Goal: Task Accomplishment & Management: Use online tool/utility

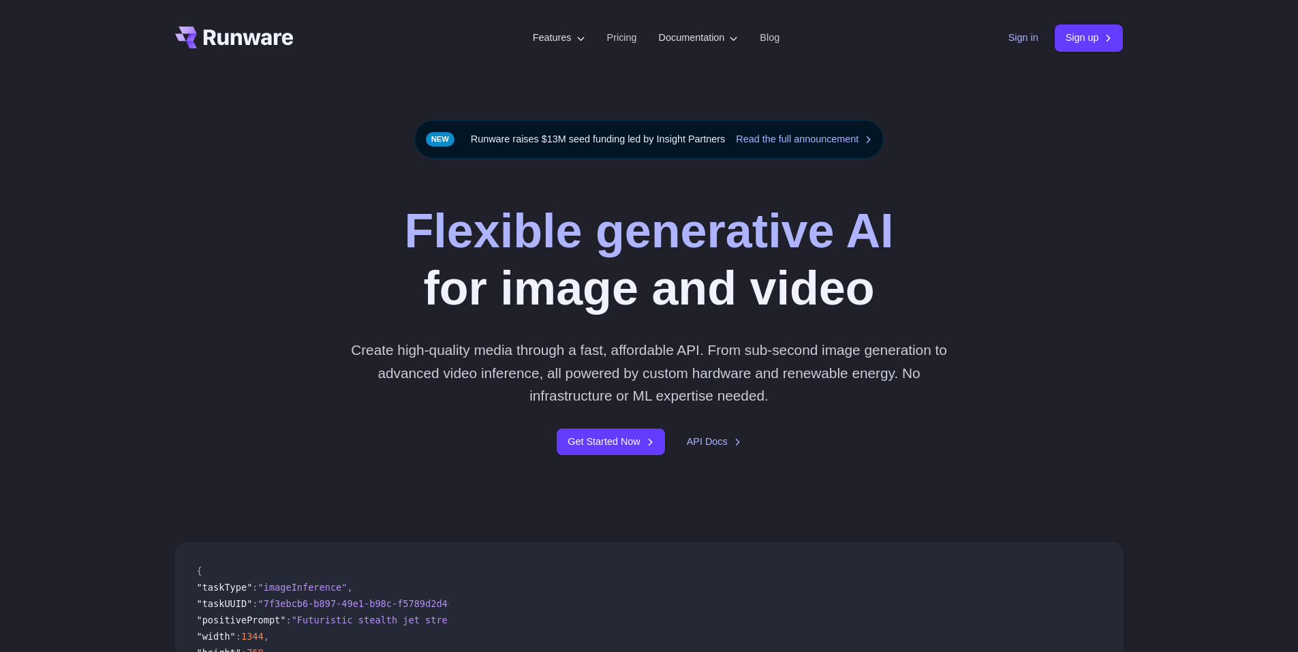
click at [1013, 40] on link "Sign in" at bounding box center [1024, 38] width 30 height 16
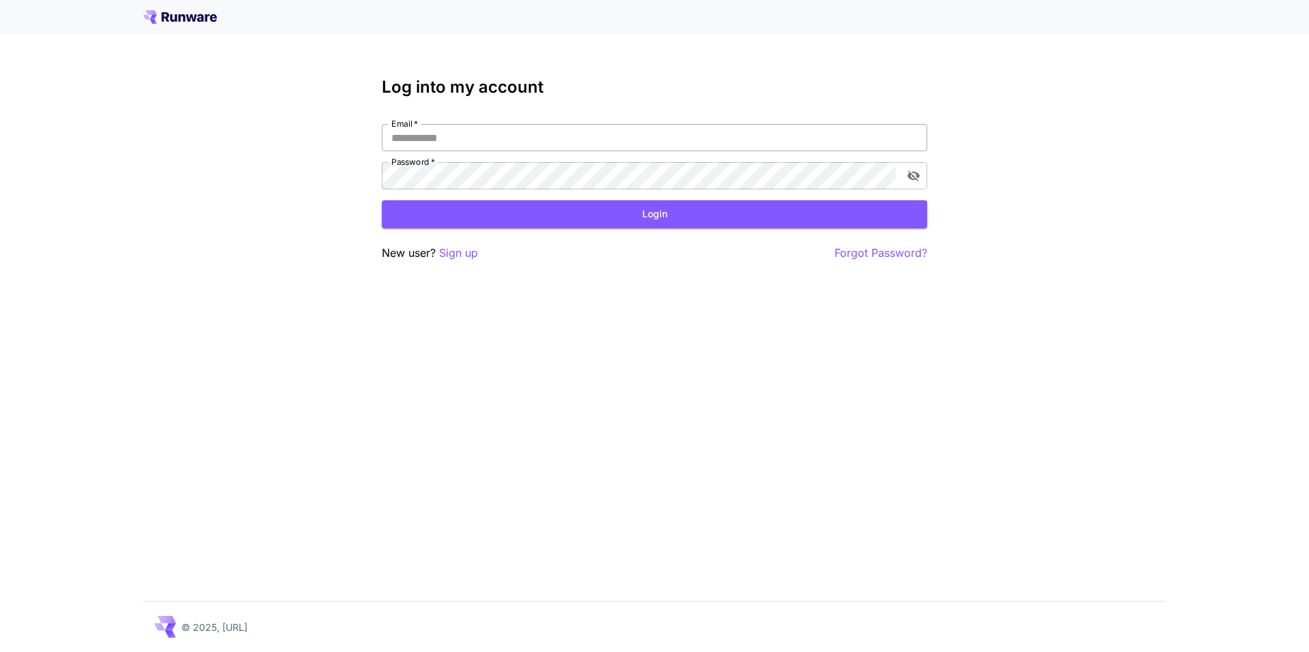
click at [526, 129] on input "Email   *" at bounding box center [654, 137] width 545 height 27
type input "**********"
click button "Login" at bounding box center [654, 214] width 545 height 28
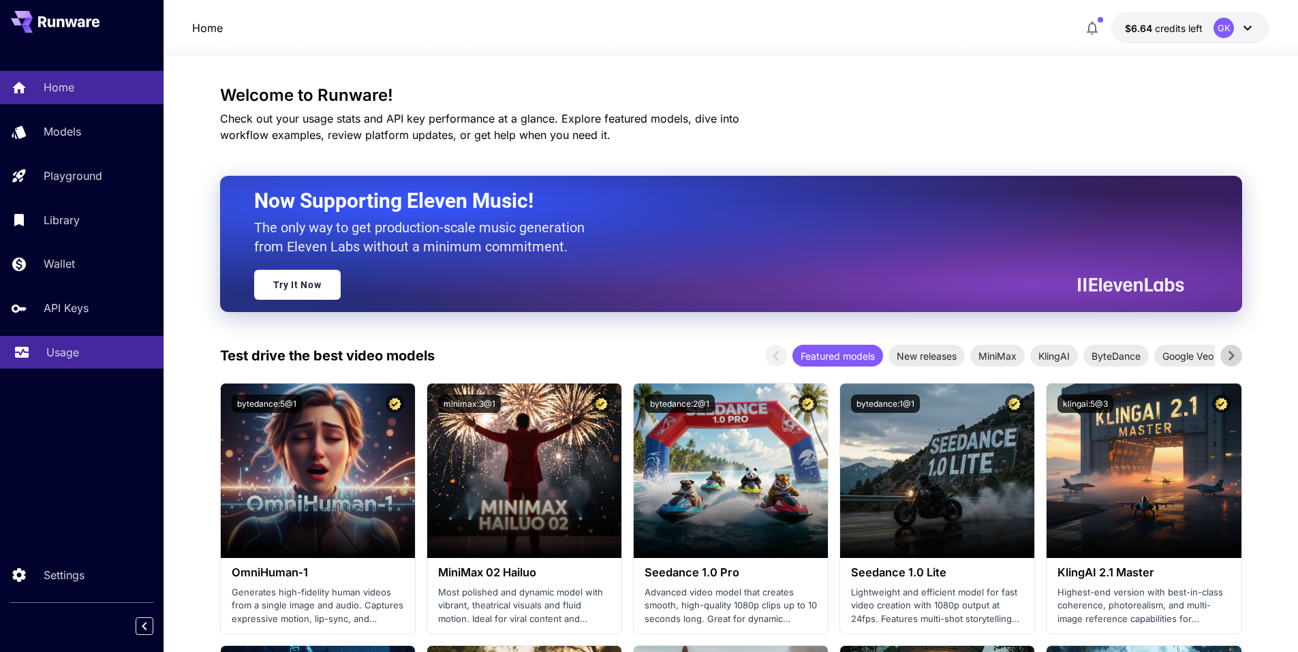
click at [70, 356] on p "Usage" at bounding box center [62, 352] width 33 height 16
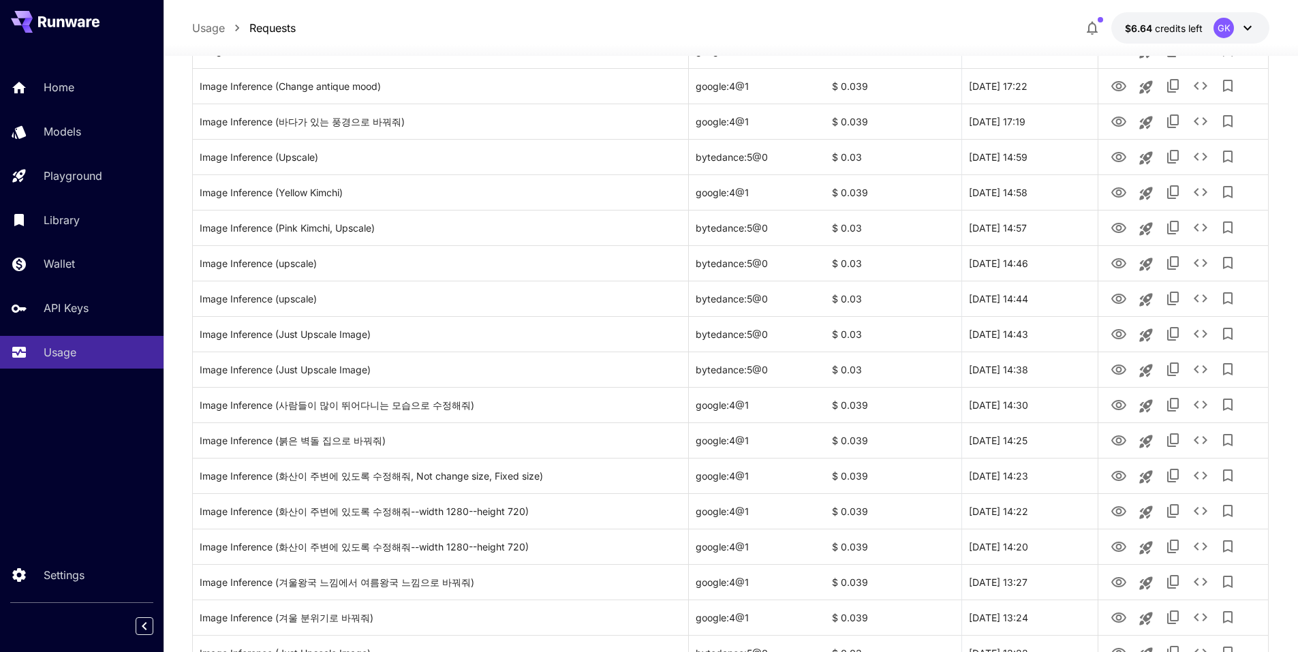
scroll to position [1295, 0]
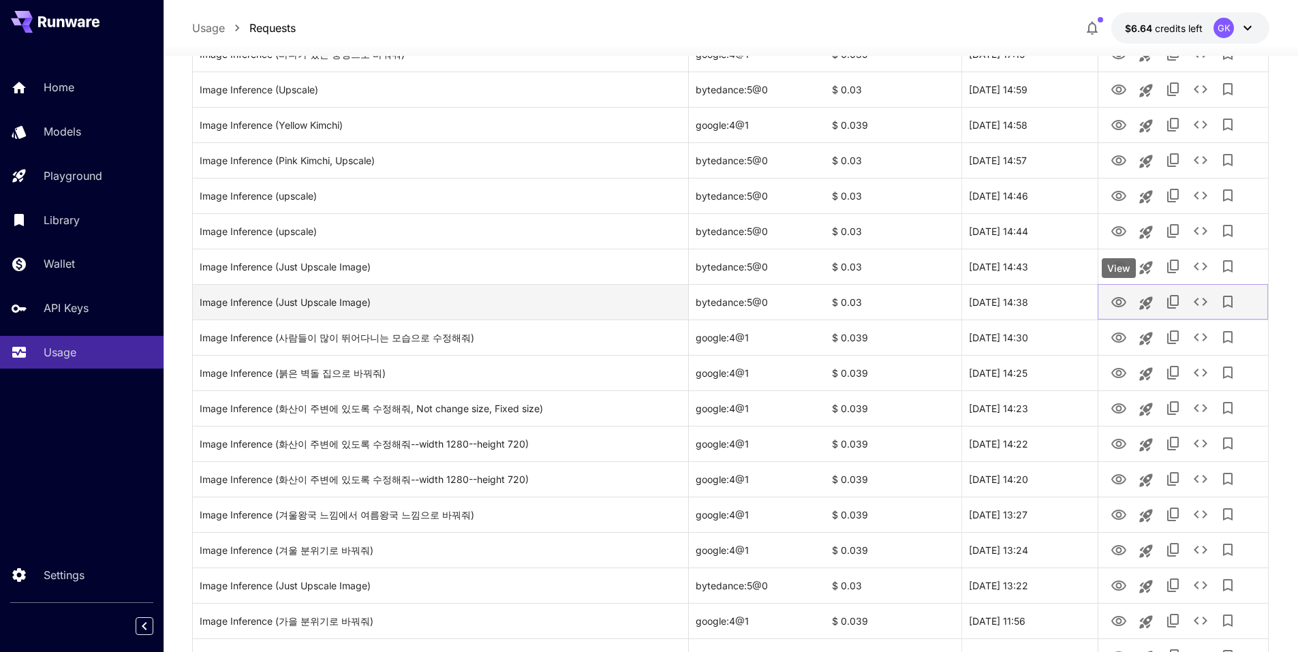
click at [1113, 302] on icon "View" at bounding box center [1119, 302] width 15 height 10
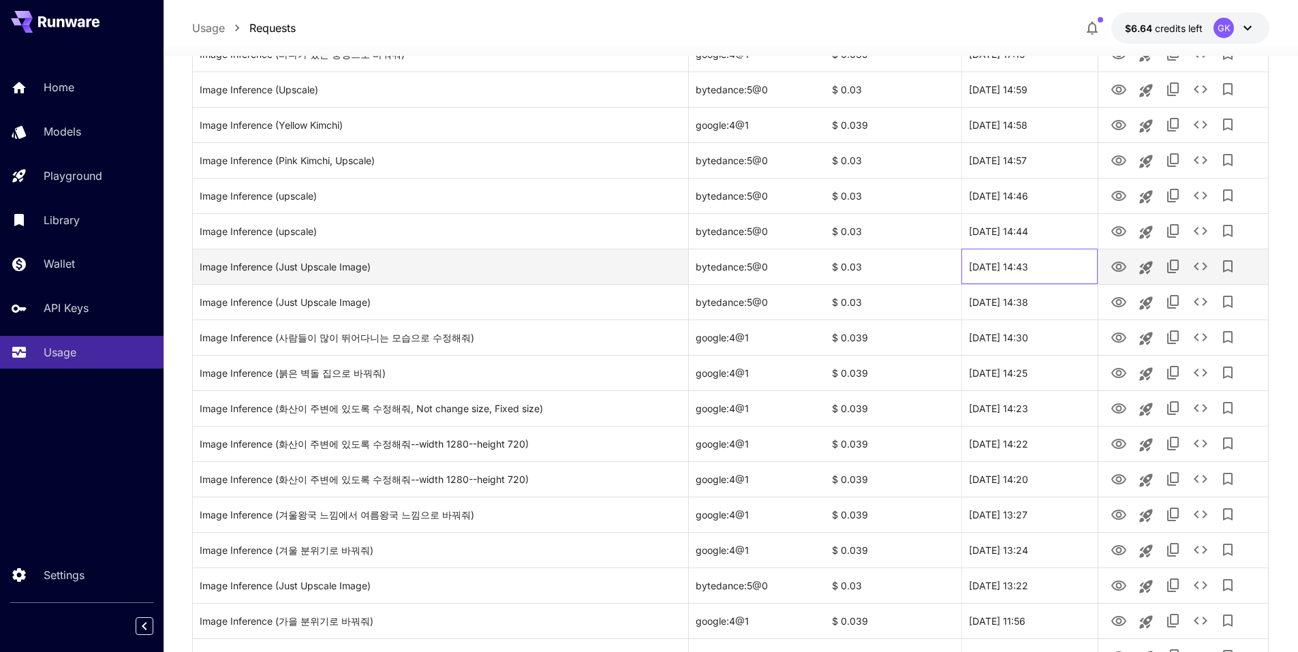
click at [1069, 263] on div "[DATE] 14:43" at bounding box center [1030, 266] width 136 height 35
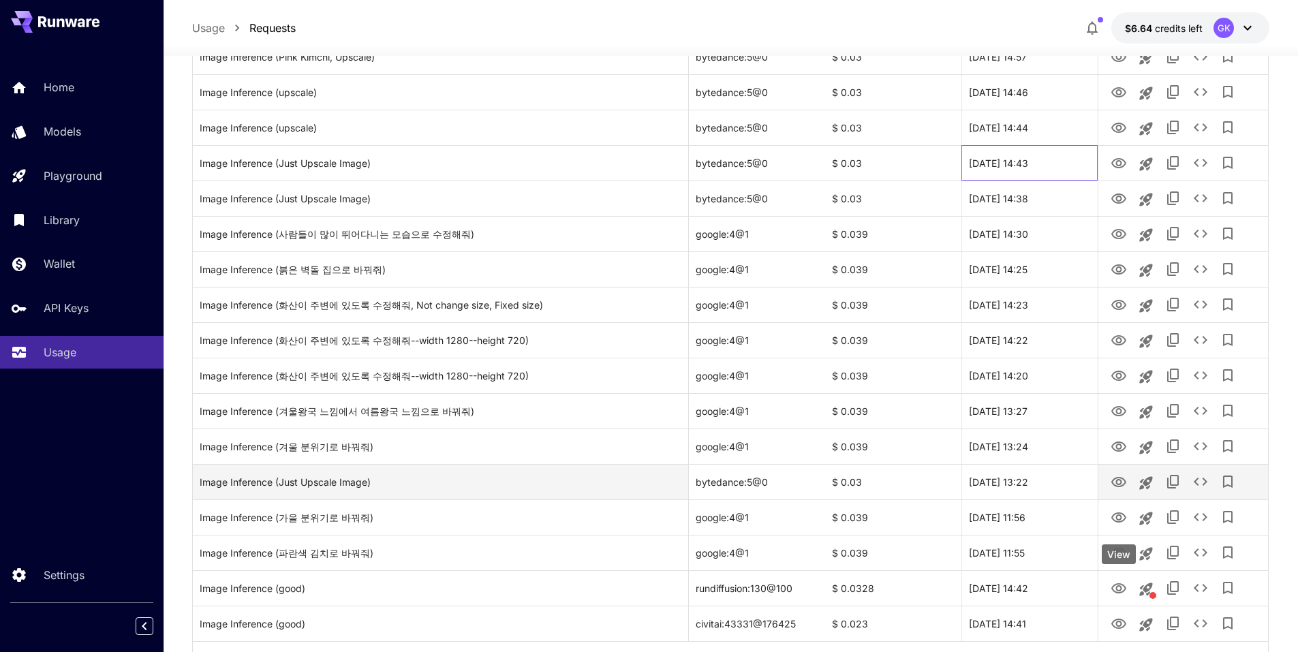
scroll to position [1465, 0]
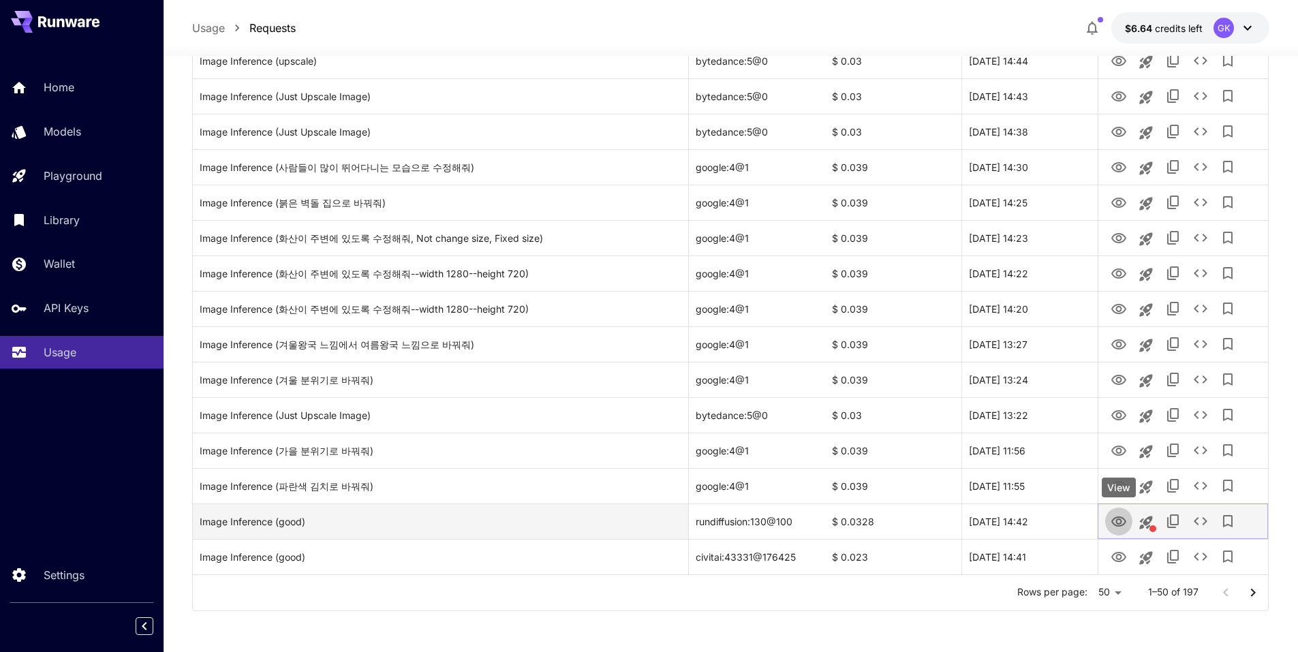
click at [1115, 522] on icon "View" at bounding box center [1119, 522] width 16 height 16
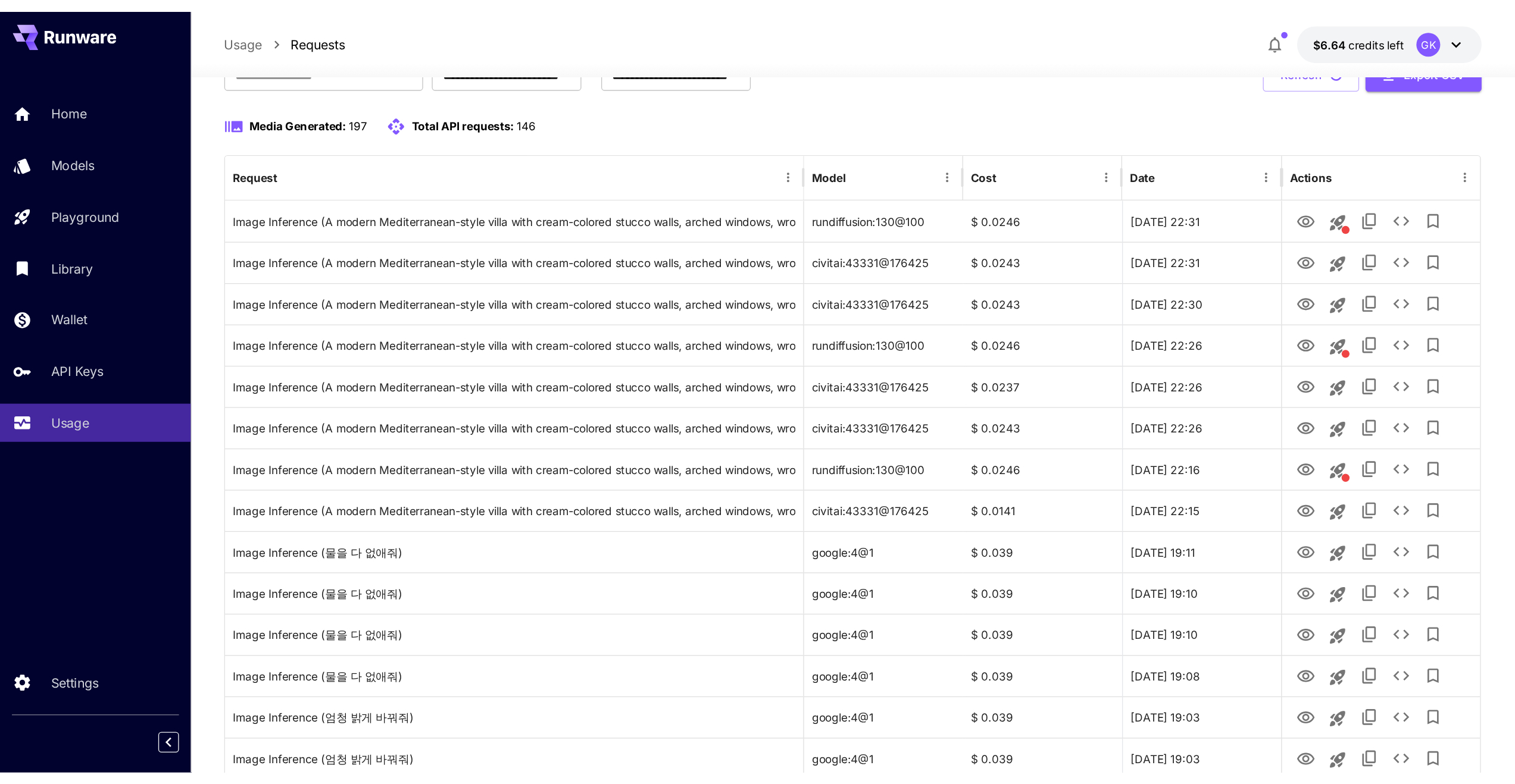
scroll to position [89, 0]
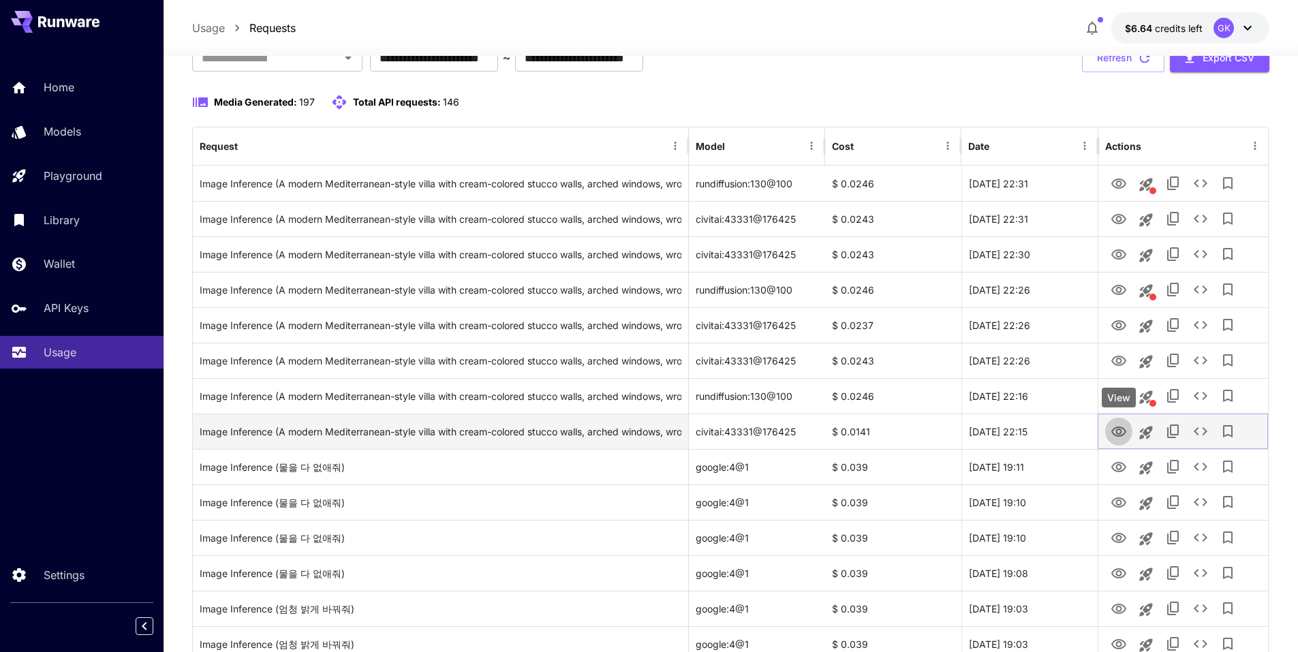
click at [1123, 434] on icon "View" at bounding box center [1119, 432] width 16 height 16
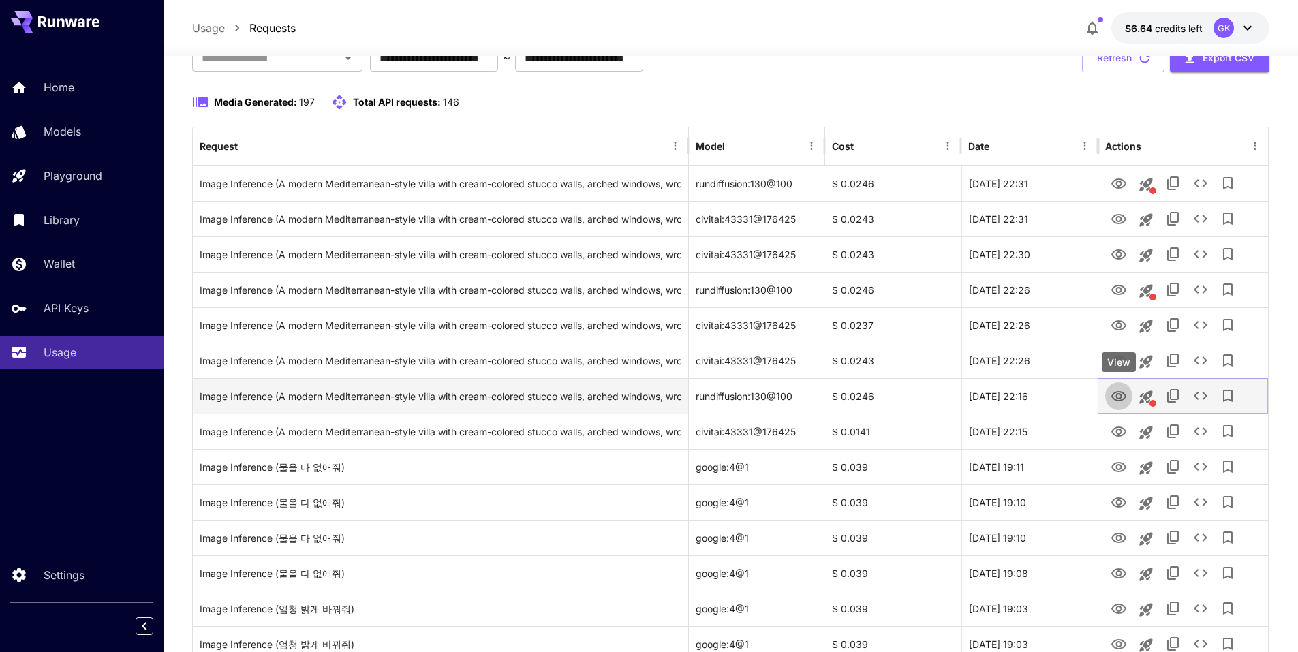
click at [1120, 392] on icon "View" at bounding box center [1119, 396] width 15 height 10
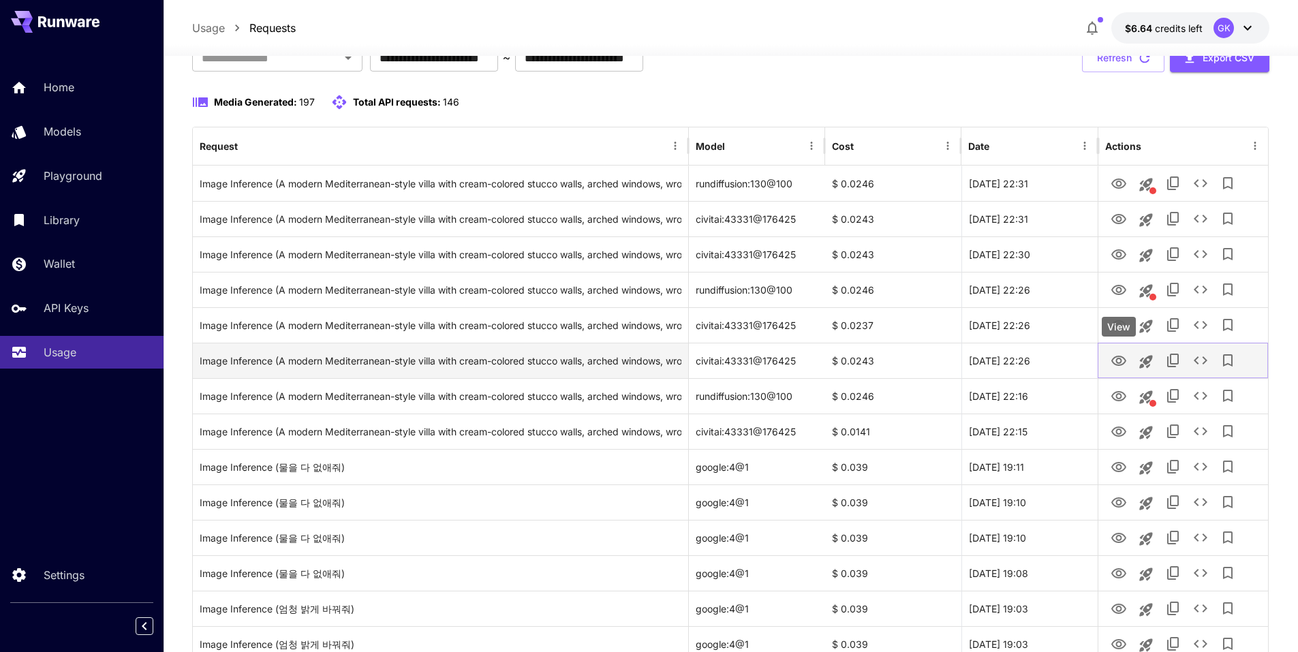
click at [1118, 366] on icon "View" at bounding box center [1119, 361] width 16 height 16
click at [1118, 361] on icon "View" at bounding box center [1119, 361] width 16 height 16
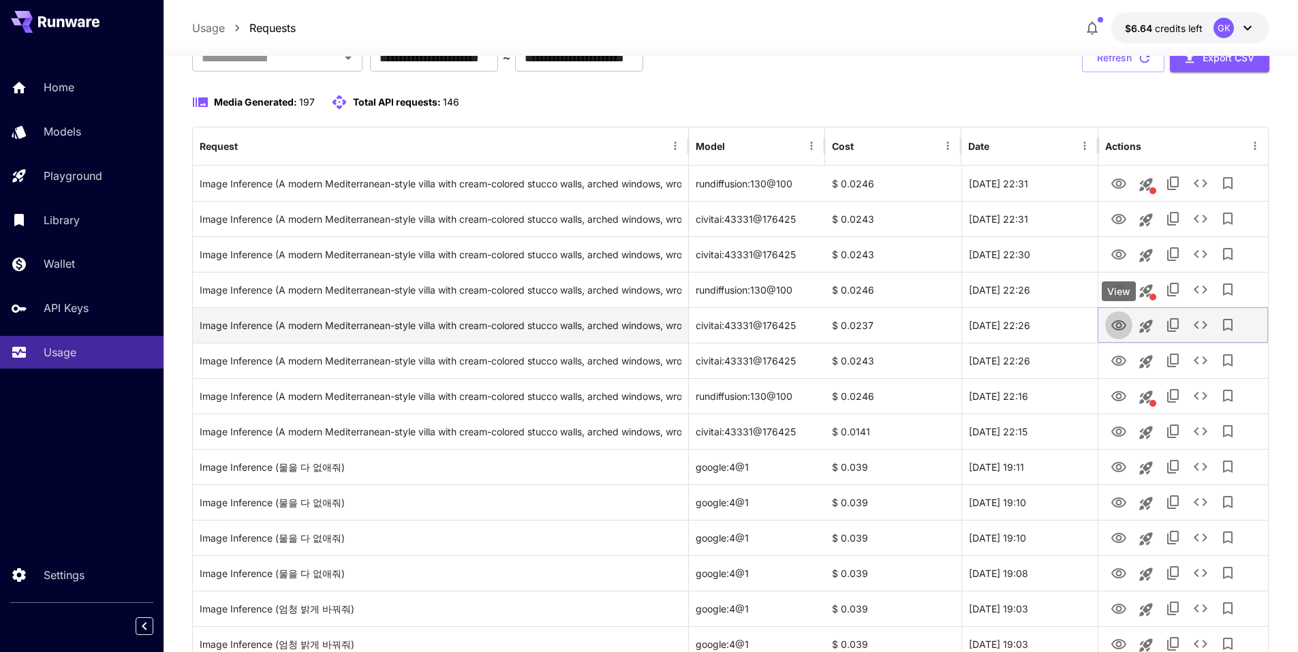
click at [1127, 322] on button "View" at bounding box center [1118, 325] width 27 height 28
click at [1127, 320] on icon "View" at bounding box center [1119, 326] width 16 height 16
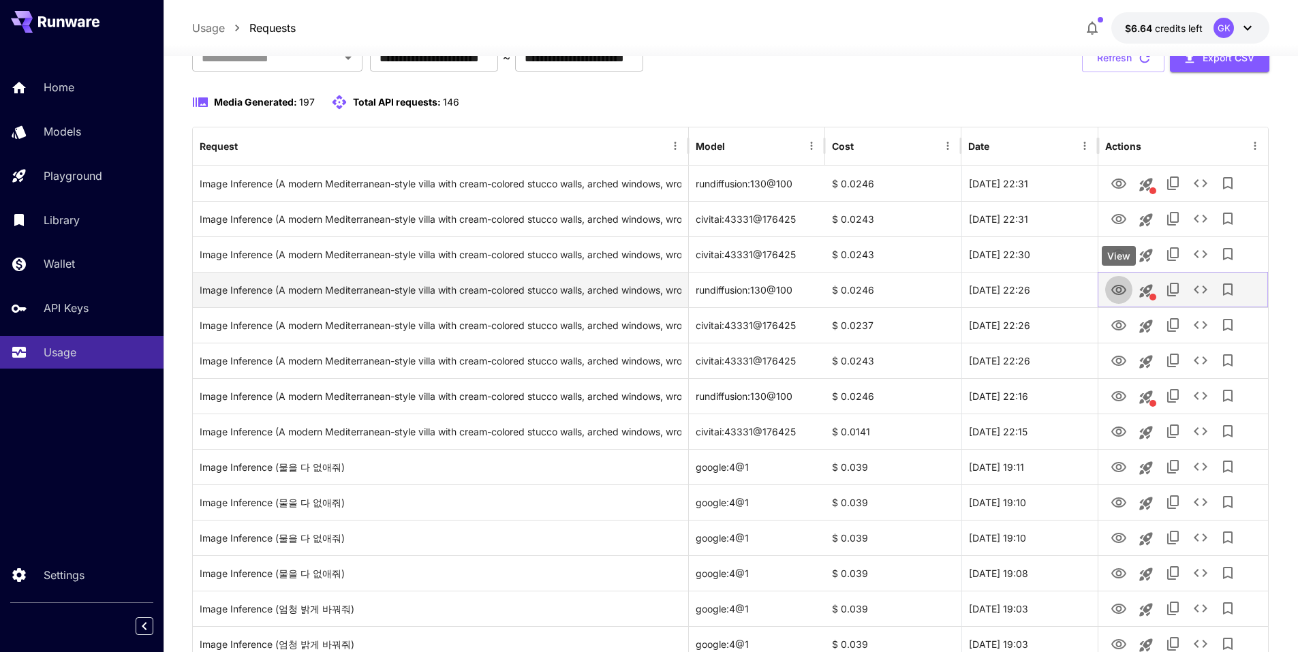
click at [1123, 301] on button "View" at bounding box center [1118, 289] width 27 height 28
click at [1120, 292] on icon "View" at bounding box center [1119, 290] width 15 height 10
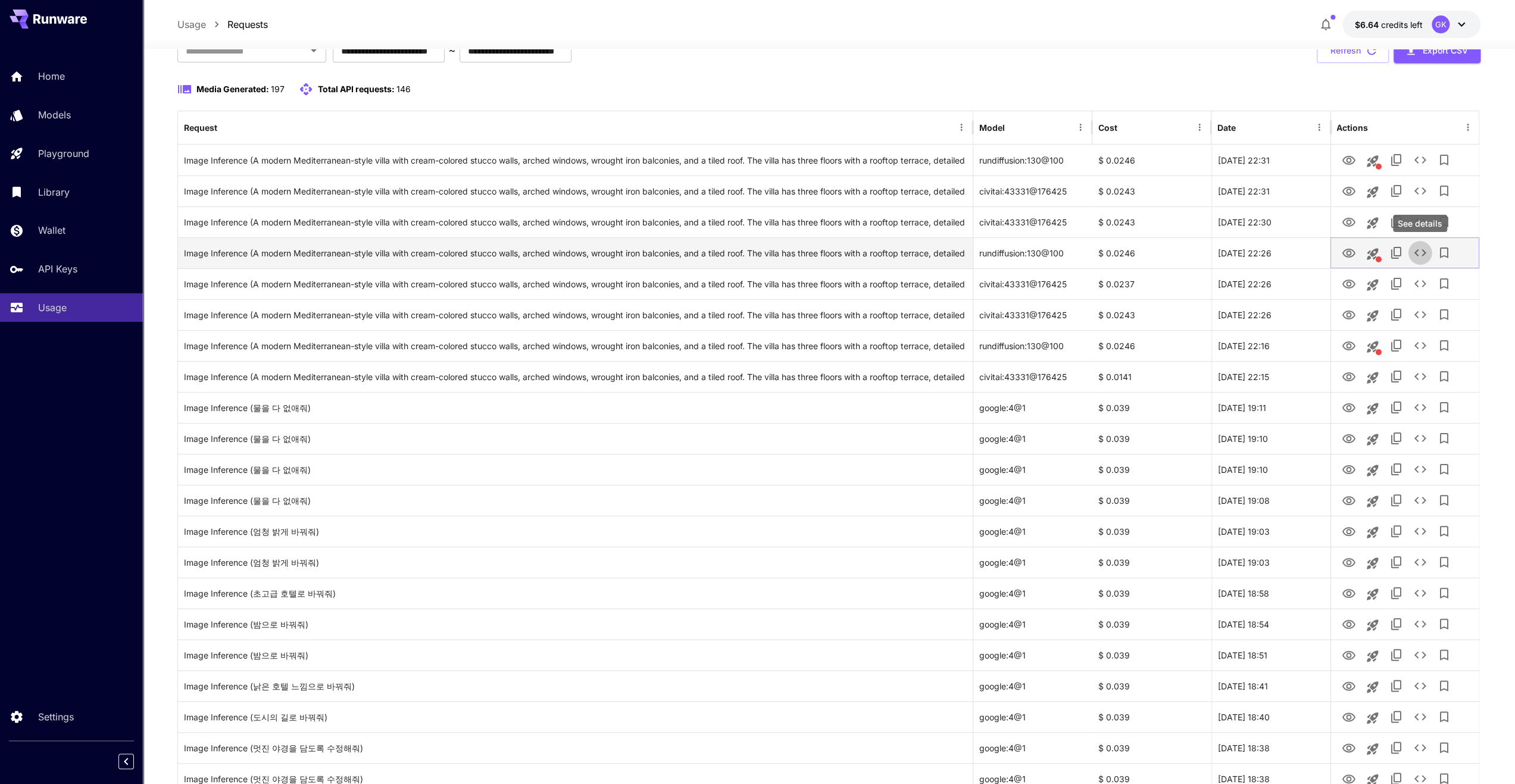
click at [1142, 248] on icon "See details" at bounding box center [1419, 252] width 14 height 14
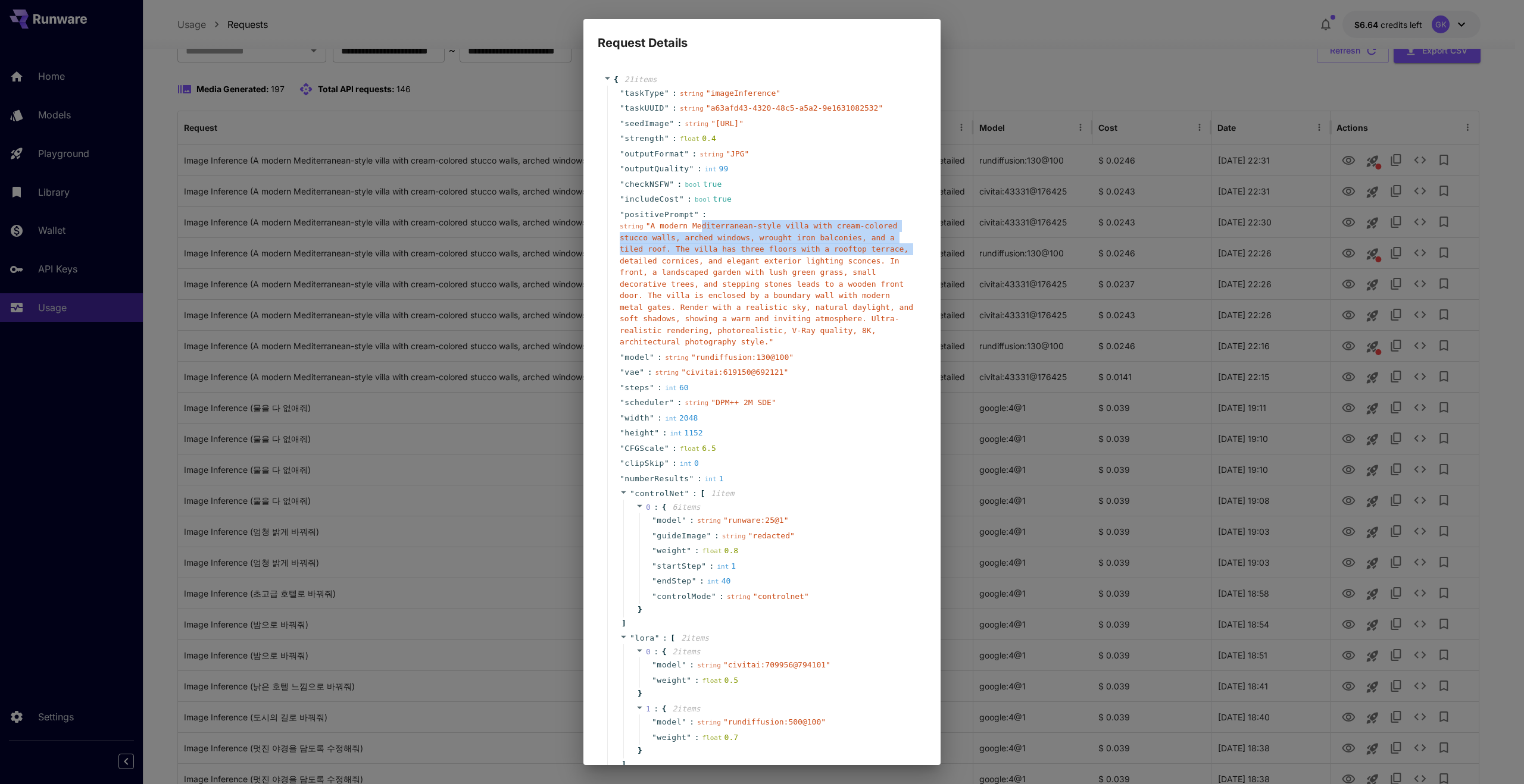
drag, startPoint x: 721, startPoint y: 254, endPoint x: 807, endPoint y: 270, distance: 87.5
click at [807, 270] on span "" A modern Mediterranean-style villa with cream-colored stucco walls, arched wi…" at bounding box center [766, 284] width 293 height 125
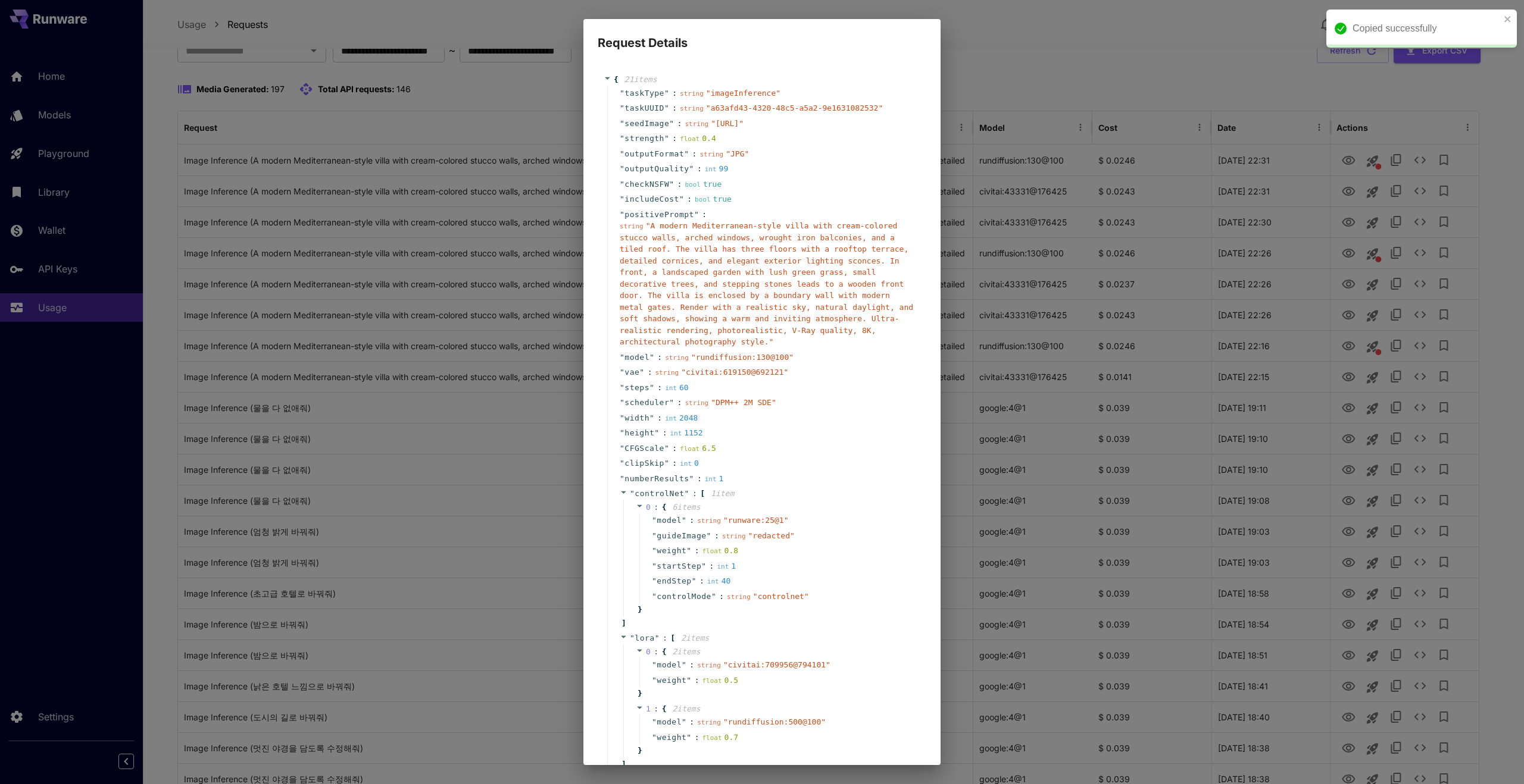
click at [812, 281] on span "" A modern Mediterranean-style villa with cream-colored stucco walls, arched wi…" at bounding box center [766, 284] width 293 height 125
click at [956, 58] on div "Request Details { 21 item s " taskType " : string " imageInference " " taskUUID…" at bounding box center [762, 392] width 1524 height 784
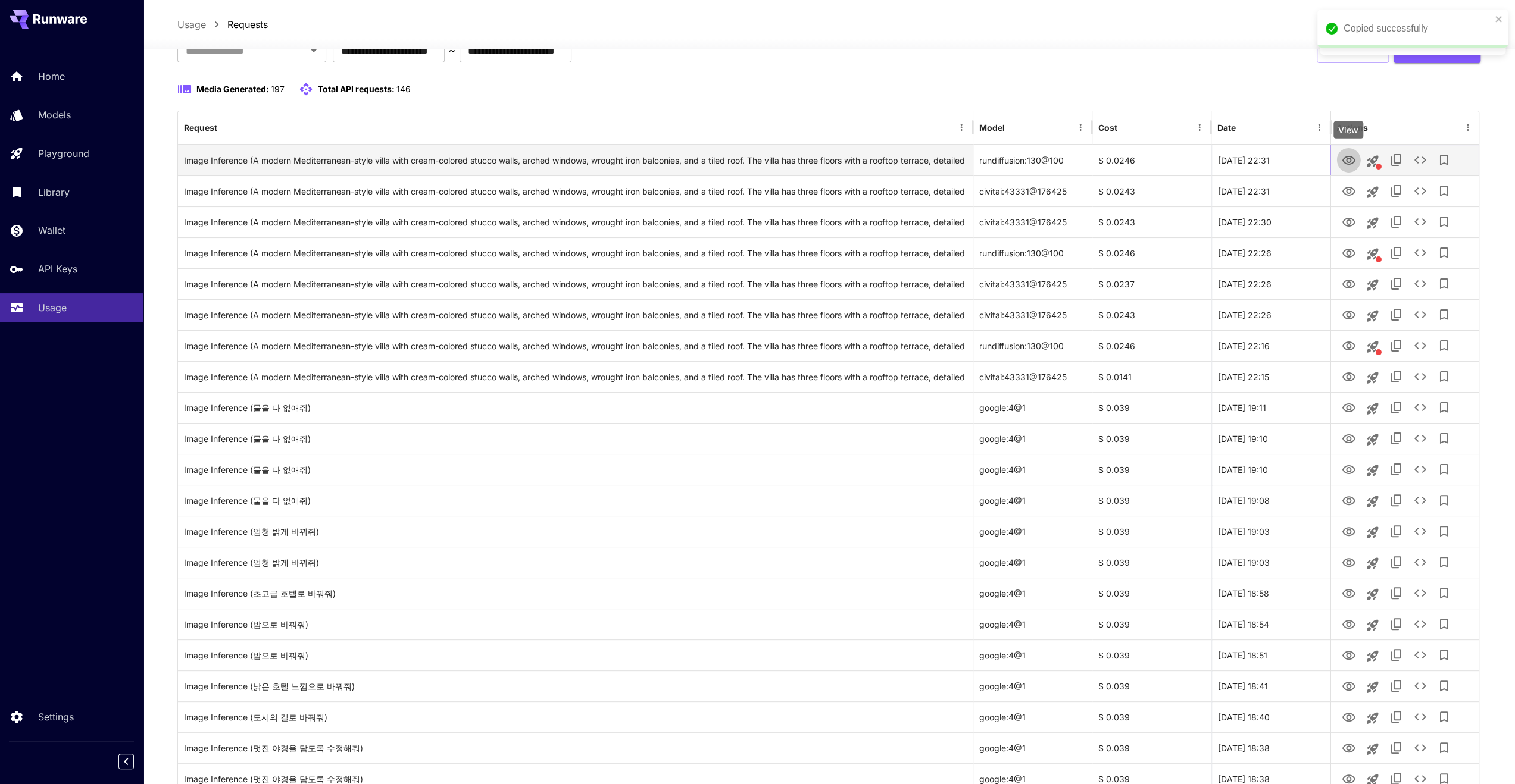
click at [1142, 160] on icon "View" at bounding box center [1348, 161] width 14 height 14
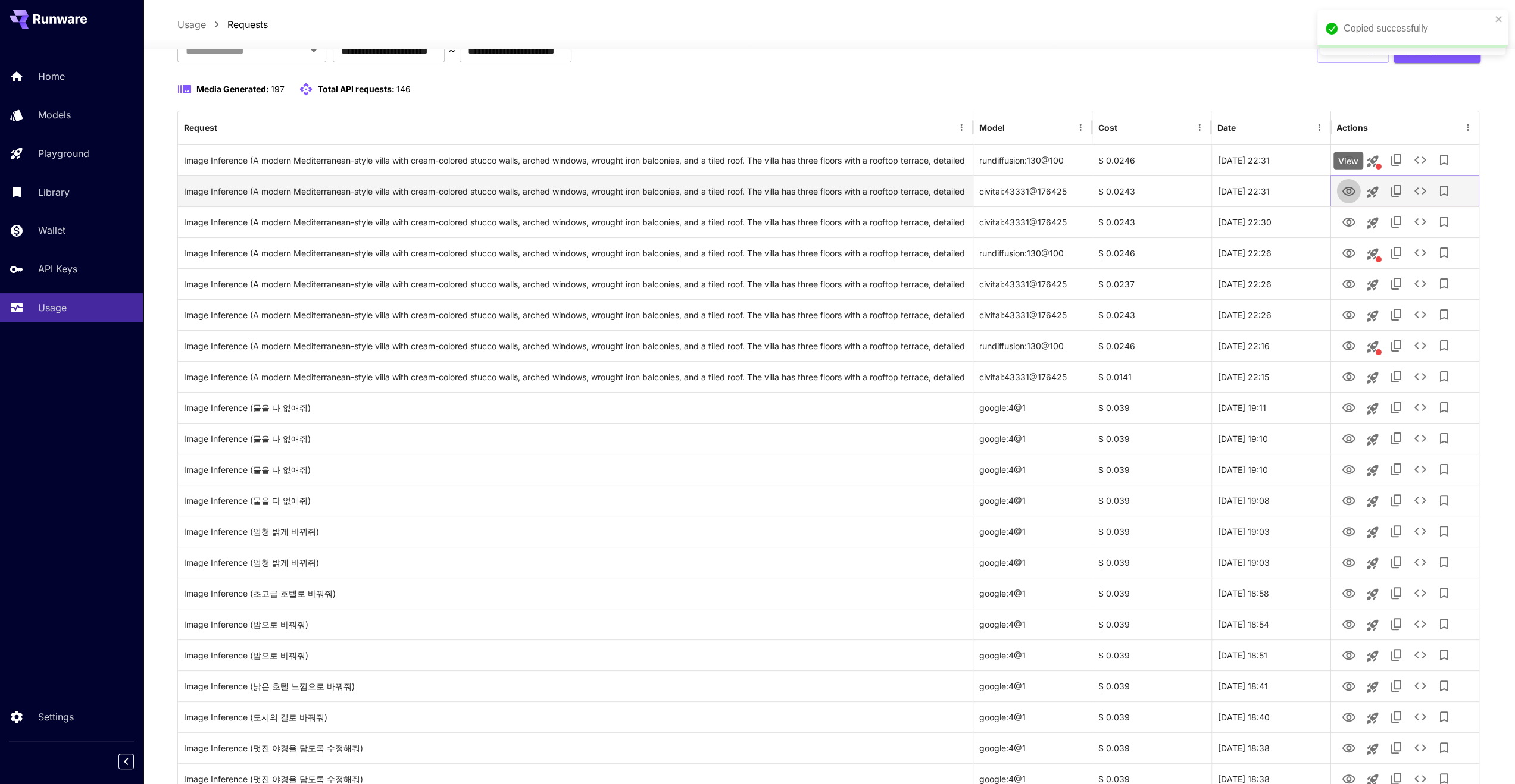
click at [1142, 191] on icon "View" at bounding box center [1348, 191] width 14 height 14
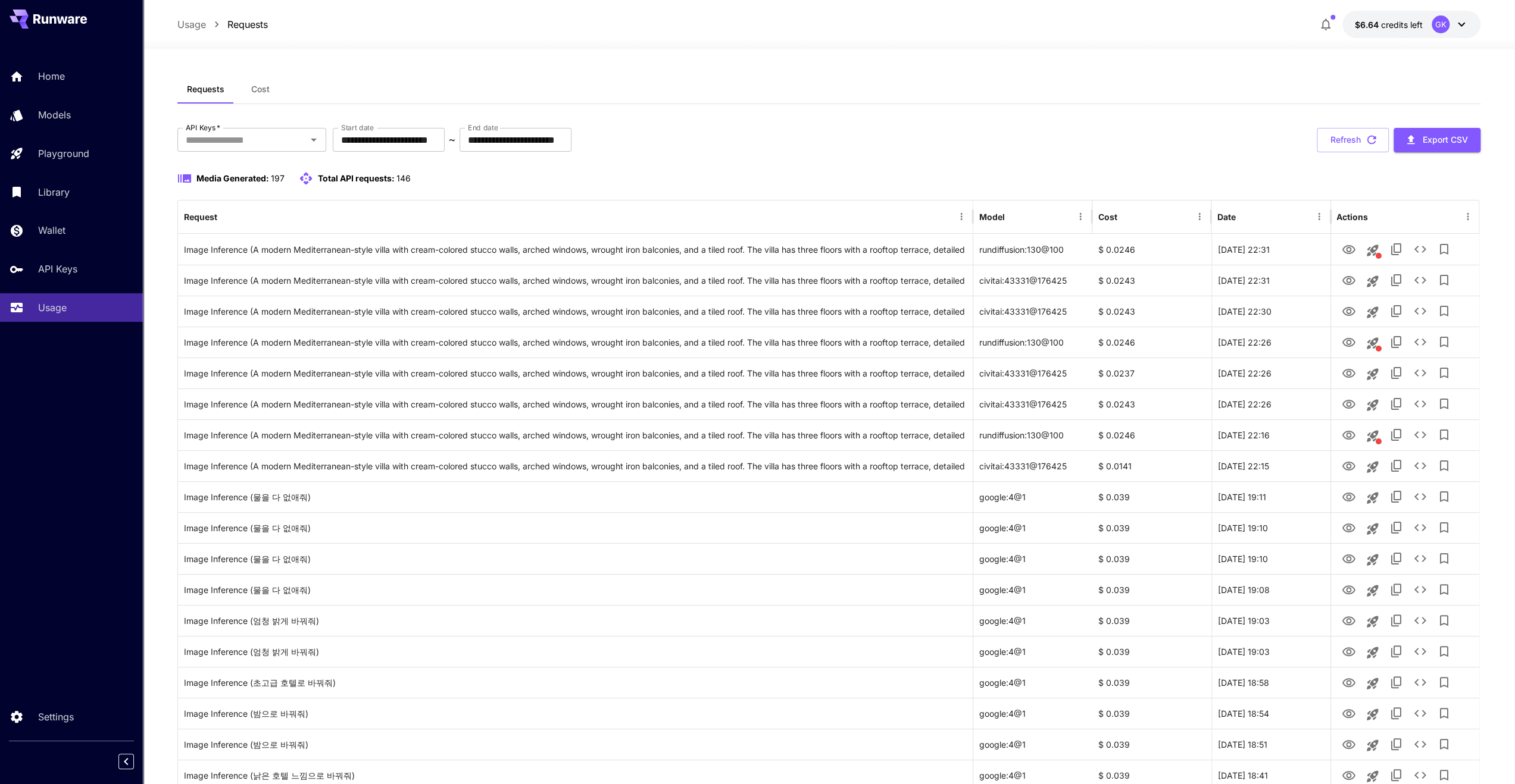
drag, startPoint x: 833, startPoint y: 162, endPoint x: 801, endPoint y: 157, distance: 32.4
click at [1003, 203] on div "Model" at bounding box center [1025, 217] width 93 height 32
click at [1107, 148] on div "**********" at bounding box center [829, 141] width 1304 height 24
click at [1415, 463] on icon "See details" at bounding box center [1419, 465] width 14 height 14
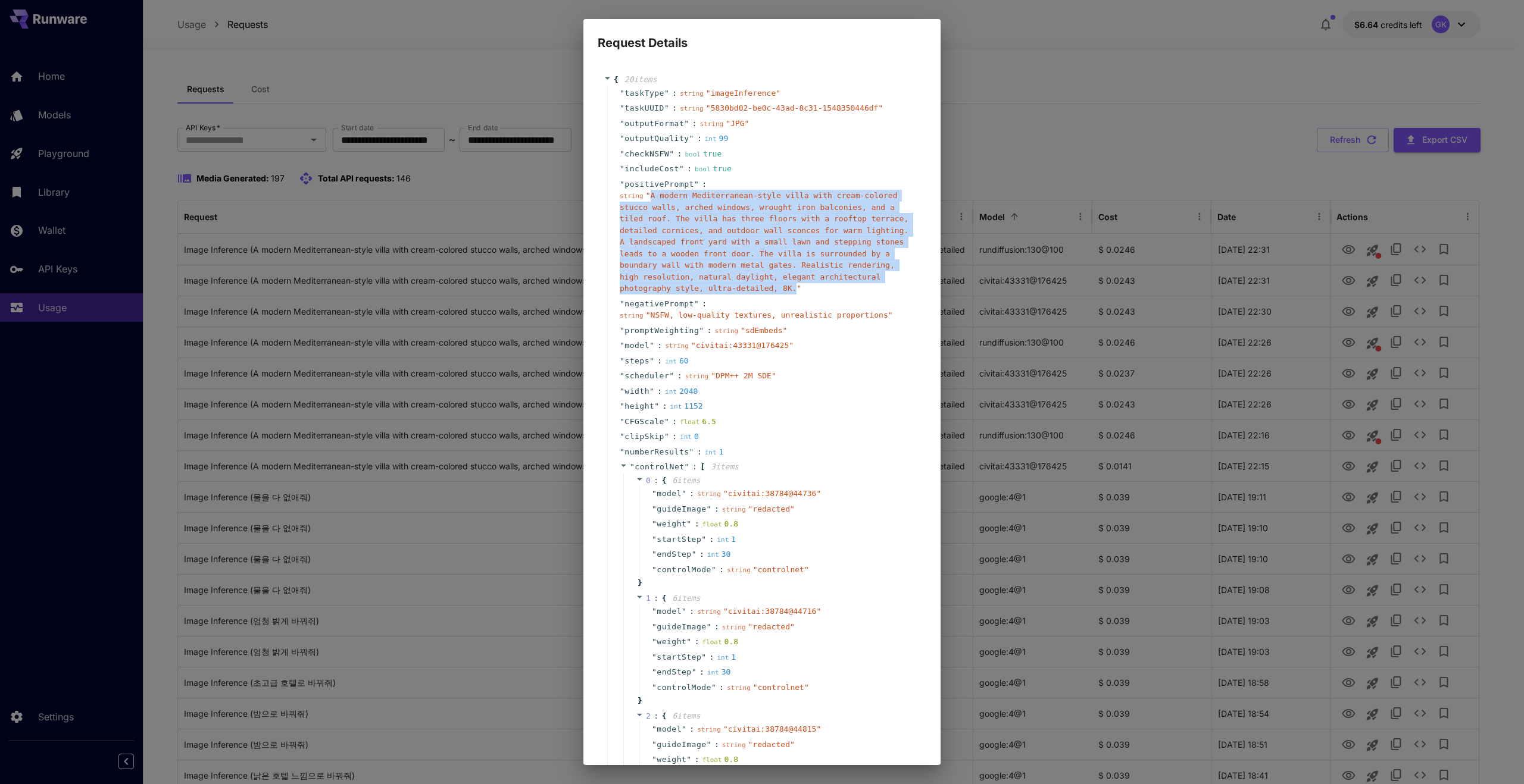
drag, startPoint x: 646, startPoint y: 195, endPoint x: 771, endPoint y: 281, distance: 151.7
click at [771, 281] on div "string " A modern Mediterranean-style villa with cream-colored stucco walls, ar…" at bounding box center [766, 242] width 294 height 105
copy span "A modern Mediterranean-style villa with cream-colored stucco walls, arched wind…"
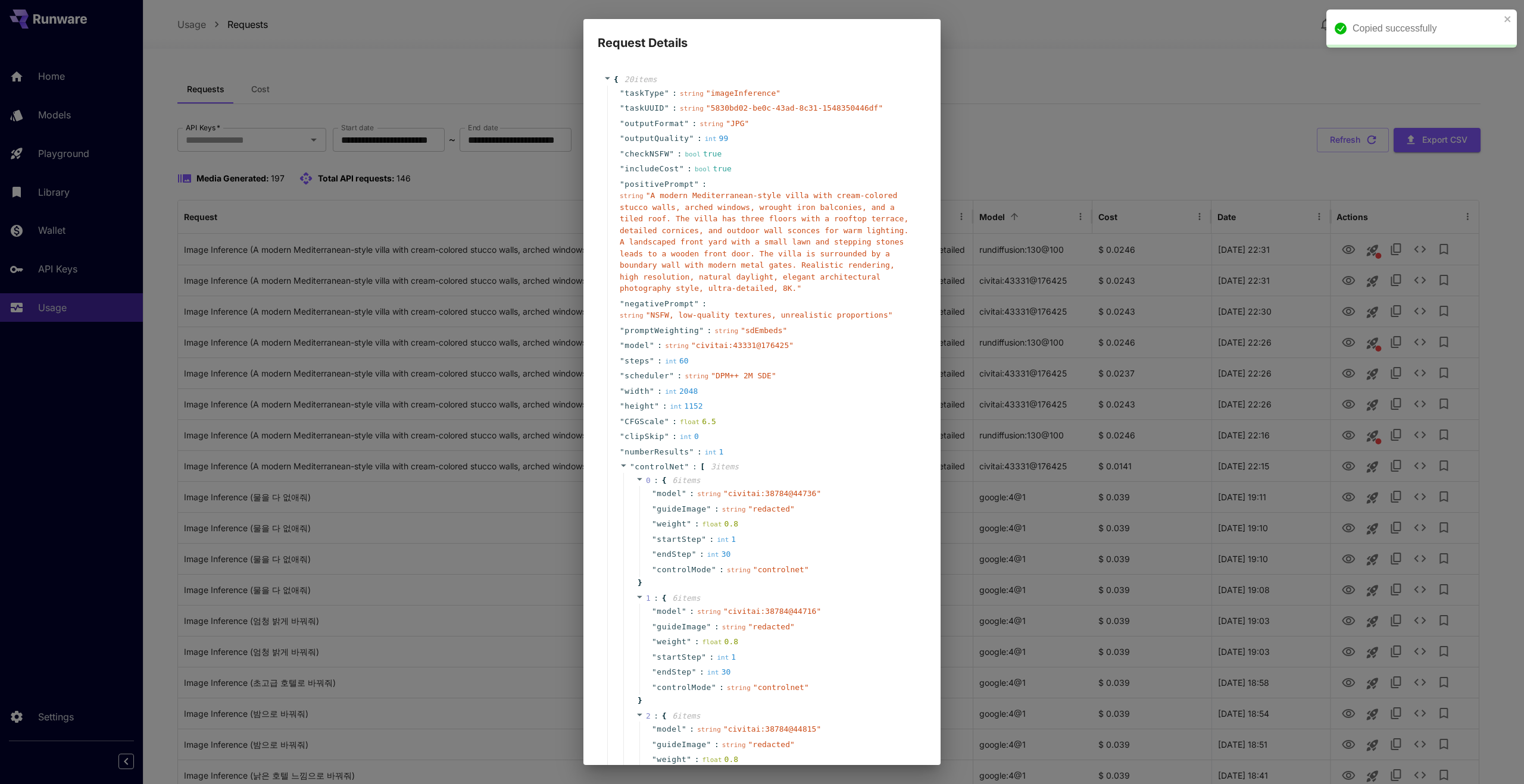
click at [1052, 162] on div "Request Details { 20 item s " taskType " : string " imageInference " " taskUUID…" at bounding box center [762, 392] width 1524 height 784
click at [1067, 124] on div "Request Details { 20 item s " taskType " : string " imageInference " " taskUUID…" at bounding box center [762, 392] width 1524 height 784
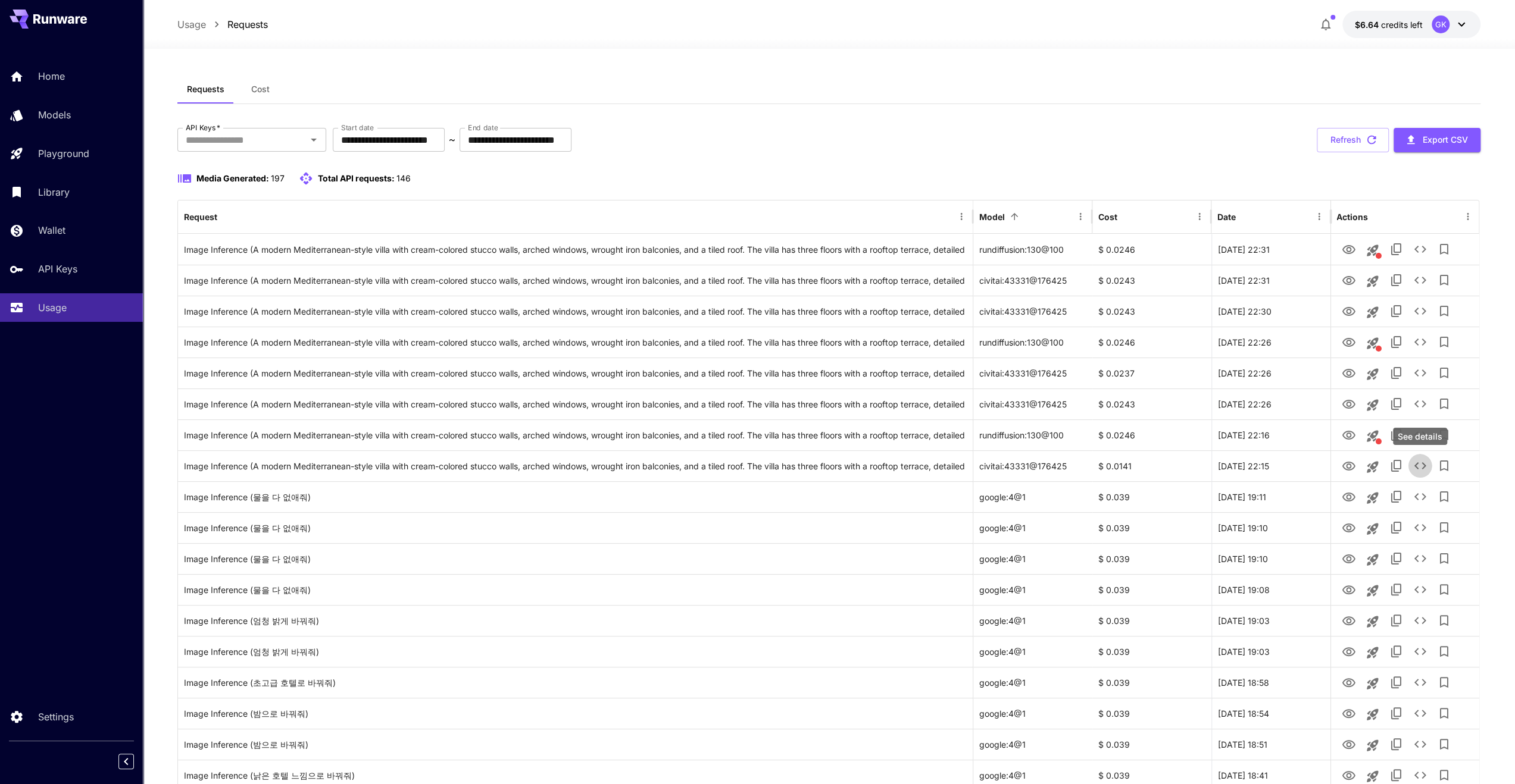
click at [1105, 84] on div "Requests Cost" at bounding box center [829, 89] width 1304 height 29
drag, startPoint x: 1296, startPoint y: 250, endPoint x: 1225, endPoint y: 251, distance: 71.0
click at [1225, 251] on div "[DATE] 22:31" at bounding box center [1271, 249] width 119 height 31
drag, startPoint x: 1294, startPoint y: 250, endPoint x: 1216, endPoint y: 251, distance: 78.0
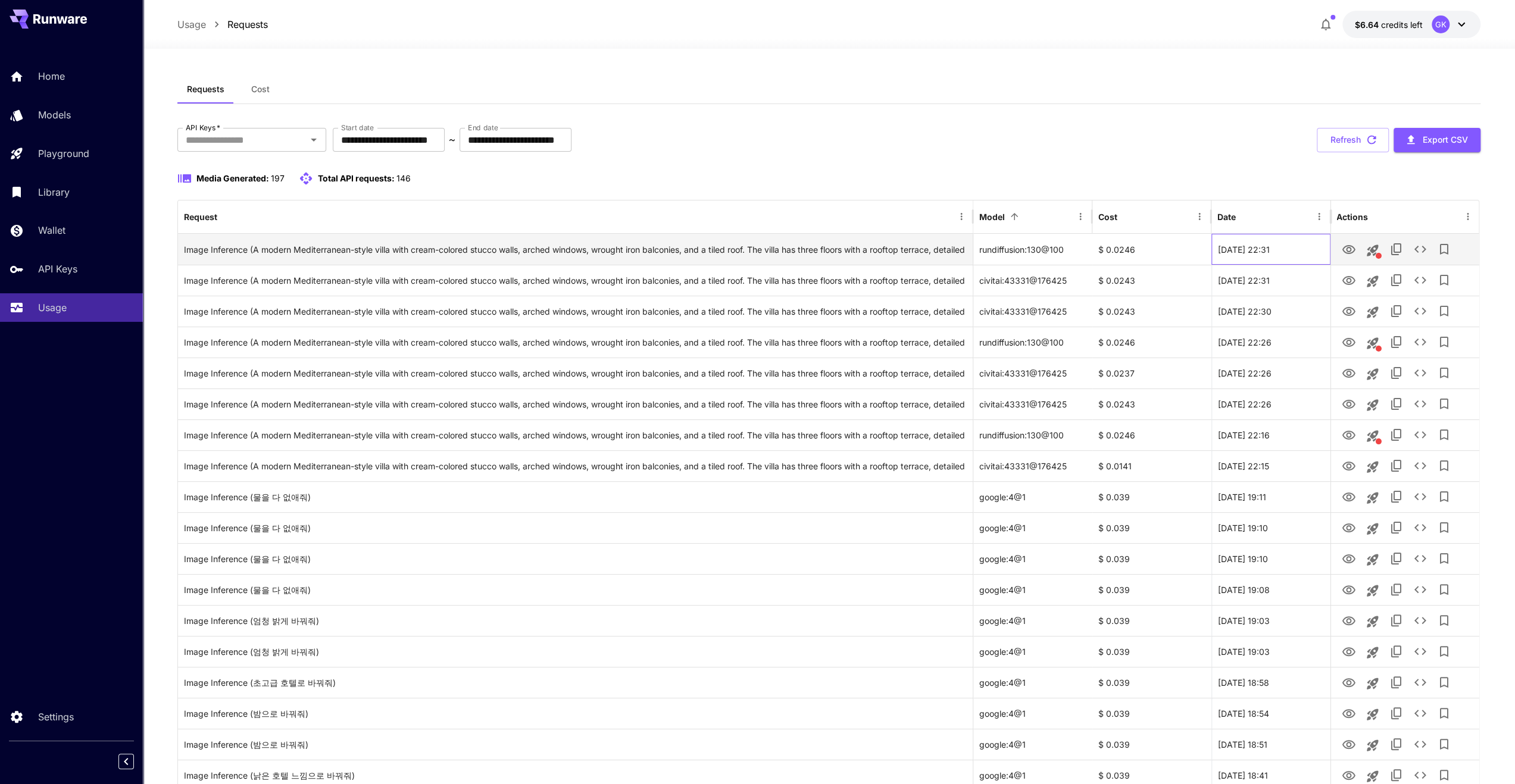
click at [1216, 251] on div "[DATE] 22:31" at bounding box center [1271, 249] width 119 height 31
copy div "[DATE] 22:31"
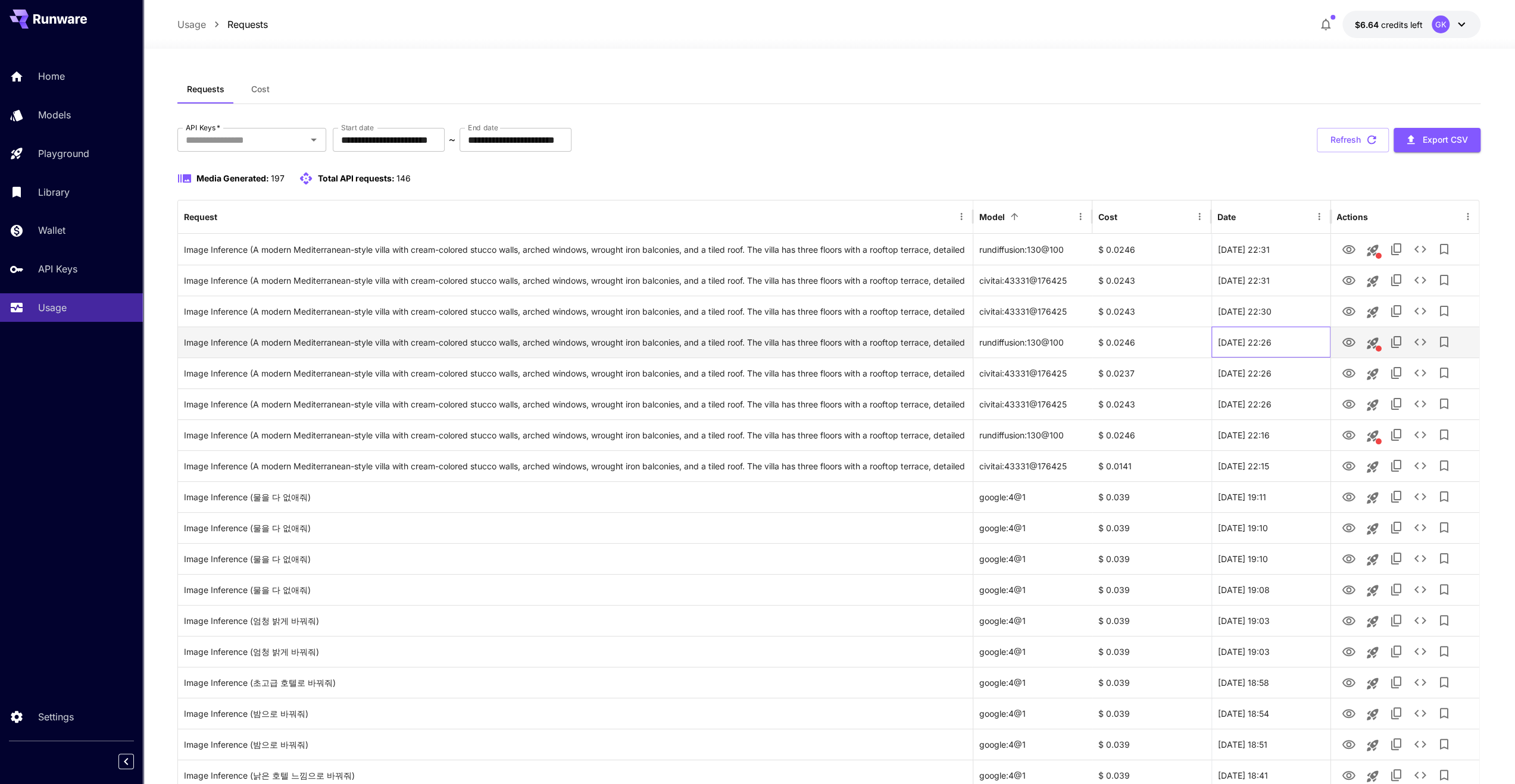
drag, startPoint x: 1307, startPoint y: 341, endPoint x: 1215, endPoint y: 350, distance: 92.4
click at [1215, 350] on div "[DATE] 22:26" at bounding box center [1271, 341] width 119 height 31
copy div "[DATE] 22:26"
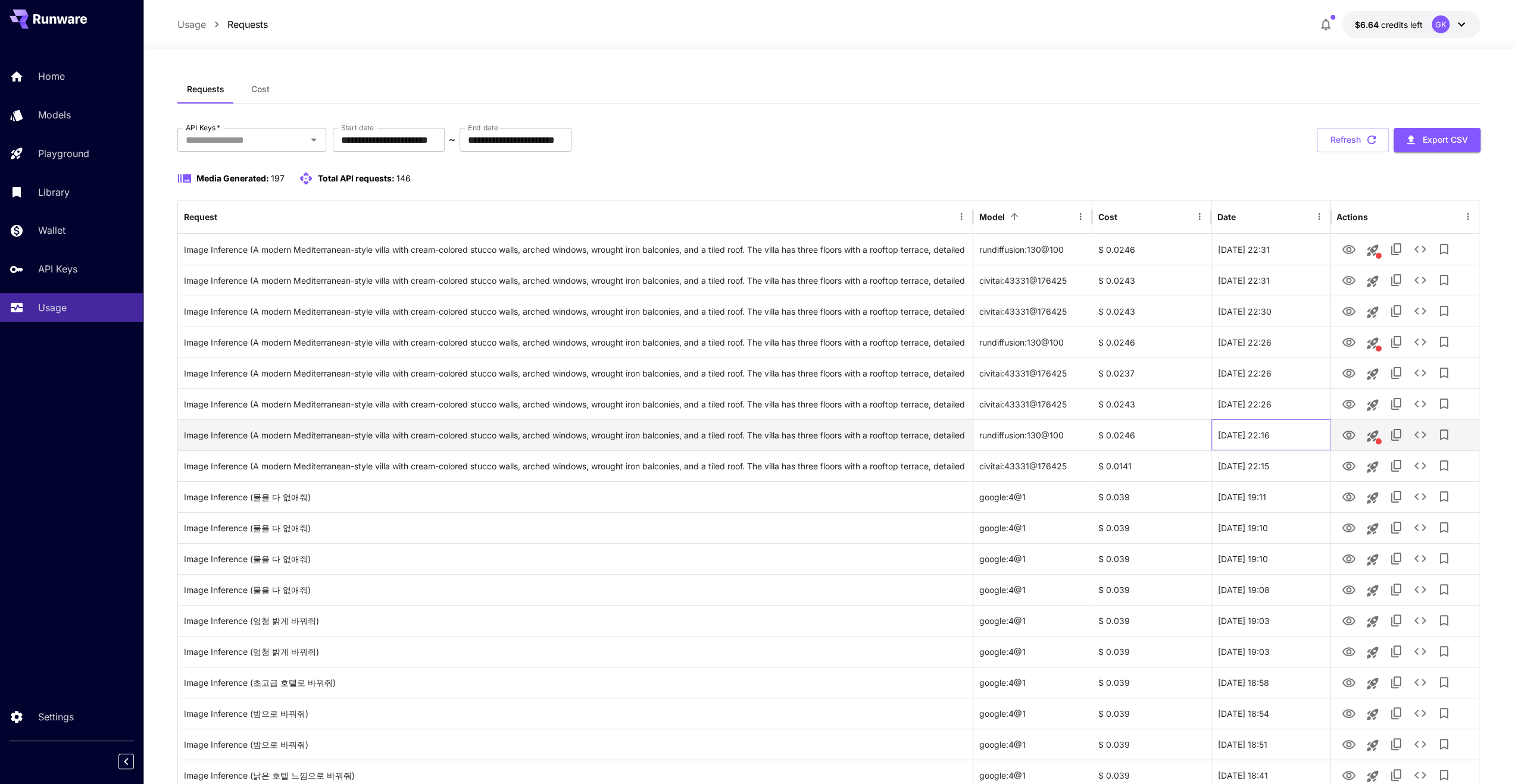
drag, startPoint x: 1307, startPoint y: 435, endPoint x: 1212, endPoint y: 437, distance: 95.0
click at [1212, 437] on div "[DATE] 22:16" at bounding box center [1271, 434] width 119 height 31
copy div "[DATE] 22:16"
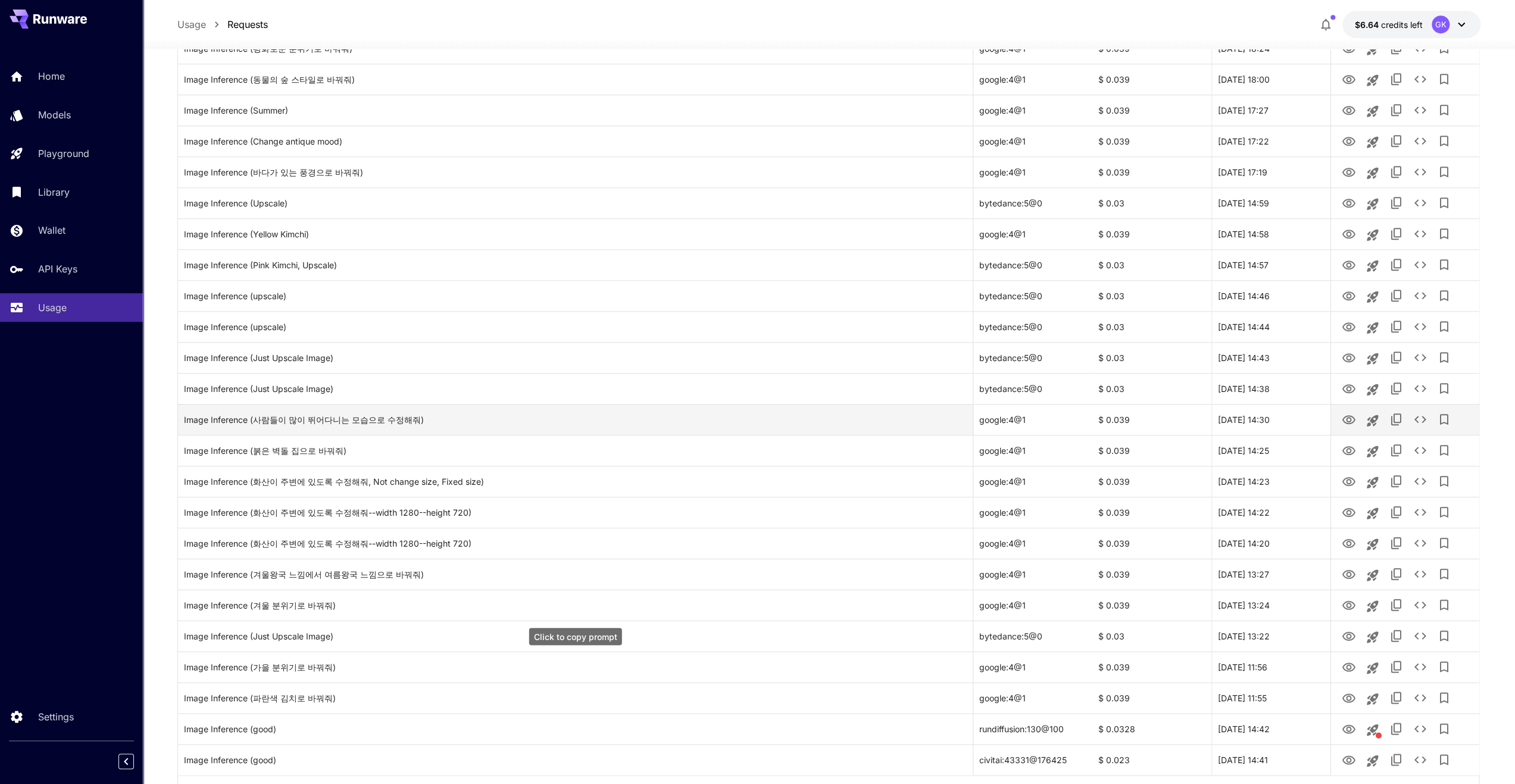
scroll to position [1063, 0]
